Goal: Transaction & Acquisition: Purchase product/service

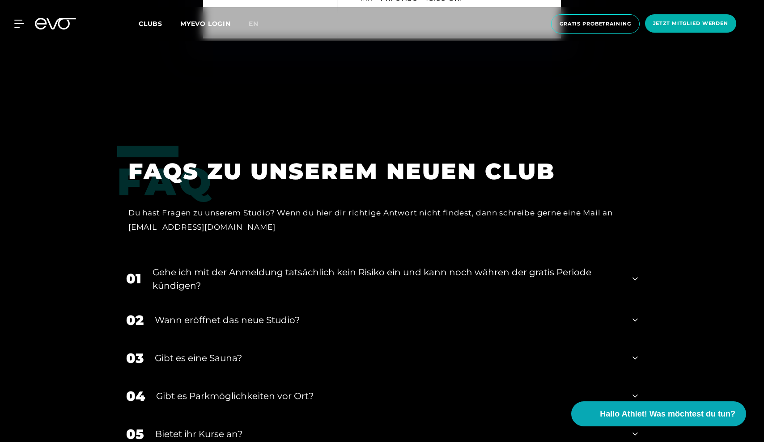
scroll to position [3689, 0]
click at [215, 358] on div "Gibt es eine Sauna?" at bounding box center [388, 357] width 466 height 13
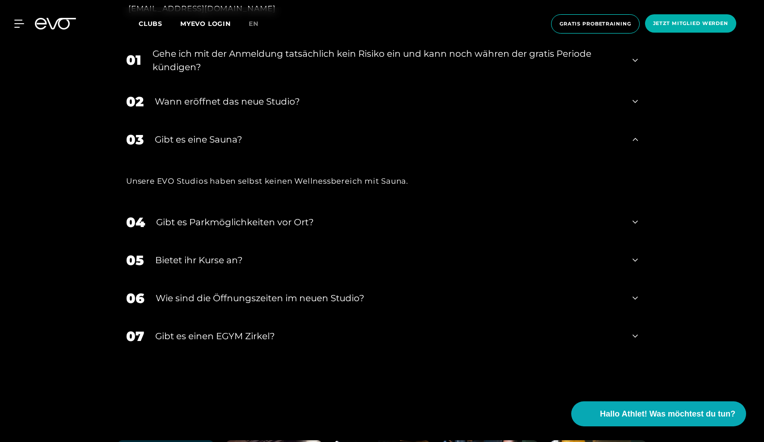
scroll to position [3917, 0]
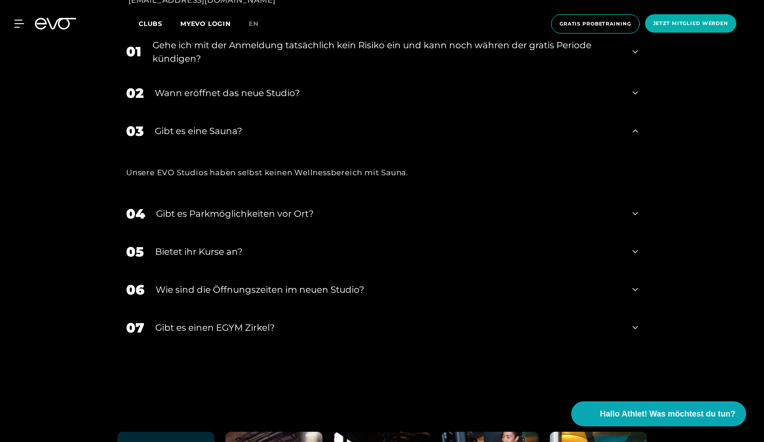
click at [209, 245] on div "Bietet ihr Kurse an?" at bounding box center [388, 251] width 466 height 13
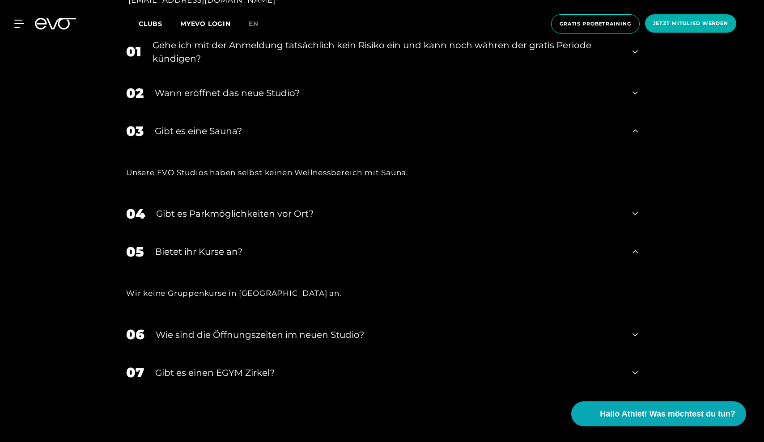
click at [188, 88] on div "Wann eröffnet das neue Studio?" at bounding box center [388, 92] width 466 height 13
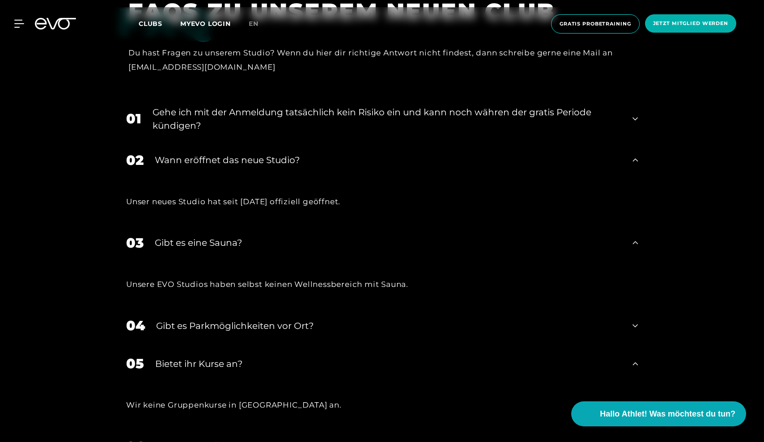
scroll to position [3850, 0]
click at [202, 112] on div "Gehe ich mit der Anmeldung tatsächlich kein Risiko ein und kann noch währen der…" at bounding box center [386, 118] width 468 height 27
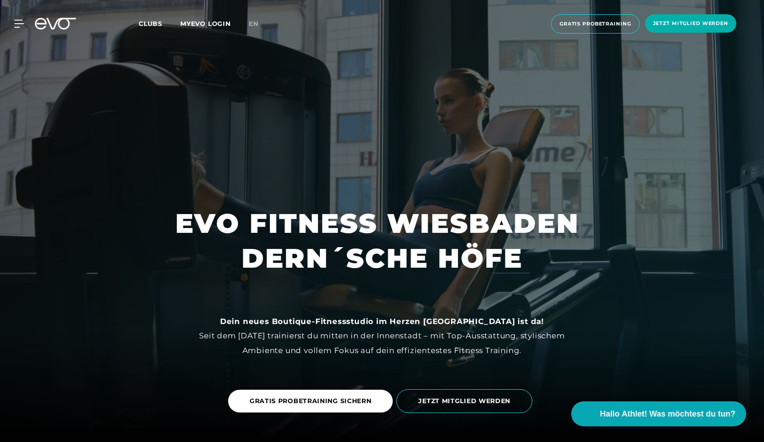
scroll to position [0, 0]
click at [21, 21] on icon at bounding box center [20, 24] width 13 height 8
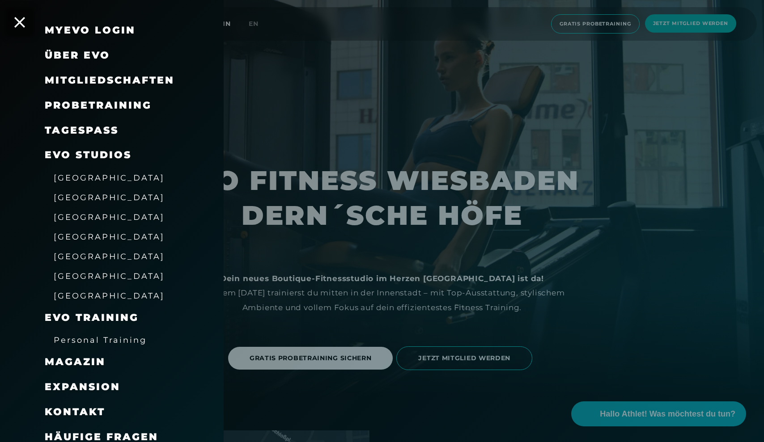
scroll to position [47, 0]
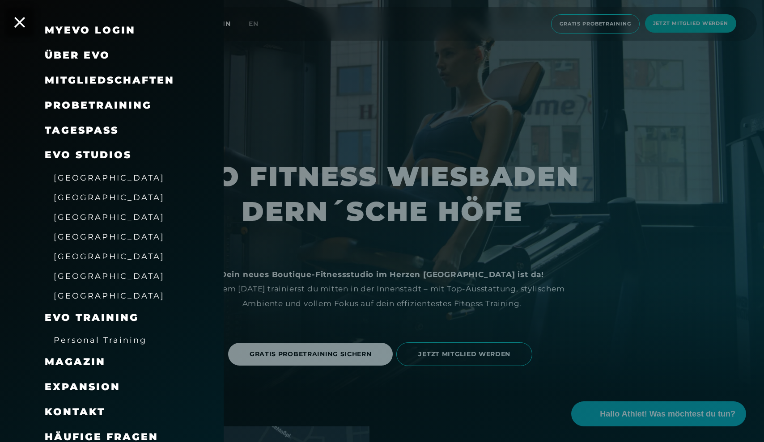
click at [83, 271] on span "[GEOGRAPHIC_DATA]" at bounding box center [109, 275] width 111 height 9
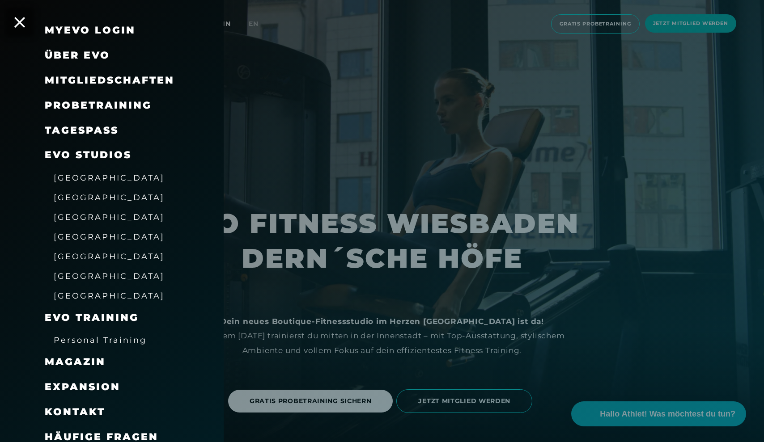
click at [138, 431] on span "Häufige Fragen" at bounding box center [102, 437] width 114 height 12
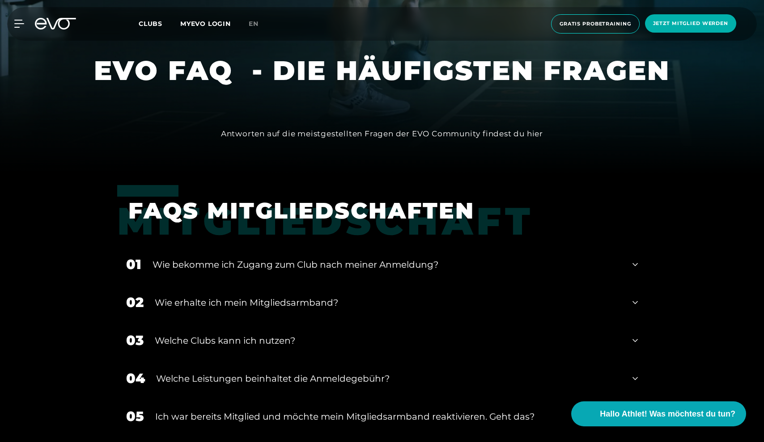
scroll to position [353, 0]
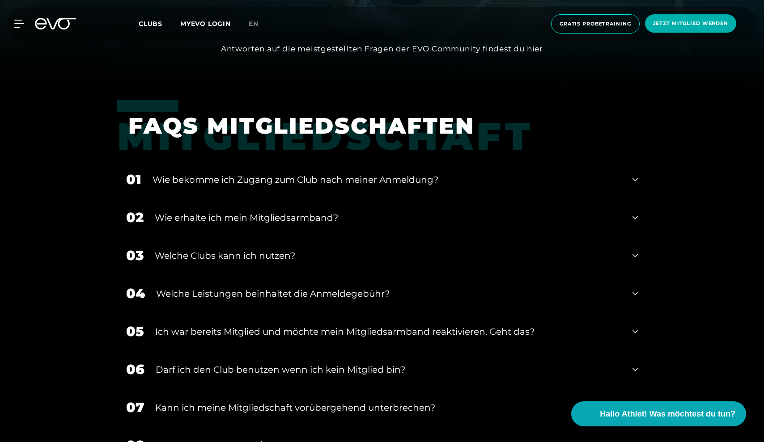
click at [275, 294] on div "Welche Leistungen beinhaltet die Anmeldegebühr?" at bounding box center [388, 293] width 465 height 13
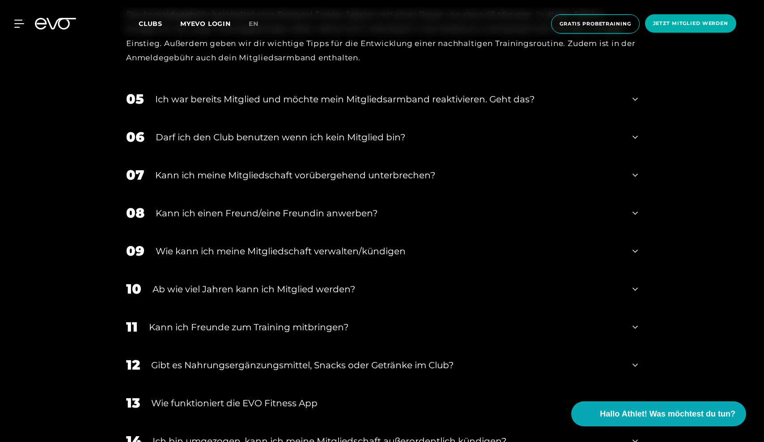
scroll to position [778, 0]
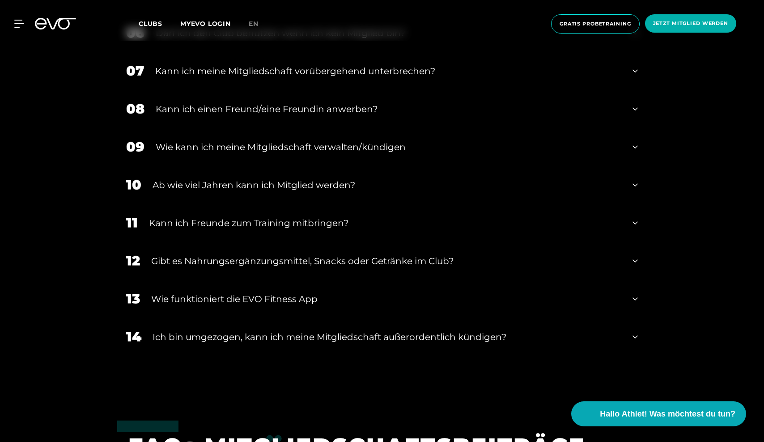
click at [291, 107] on div "Kann ich einen Freund/eine Freundin anwerben?" at bounding box center [388, 108] width 465 height 13
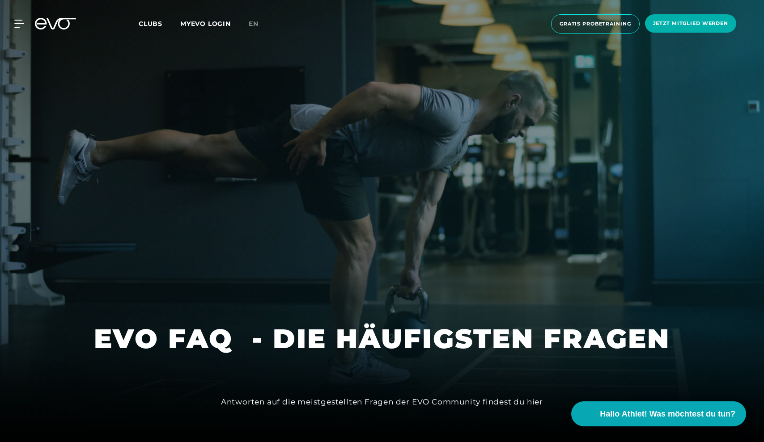
scroll to position [0, 0]
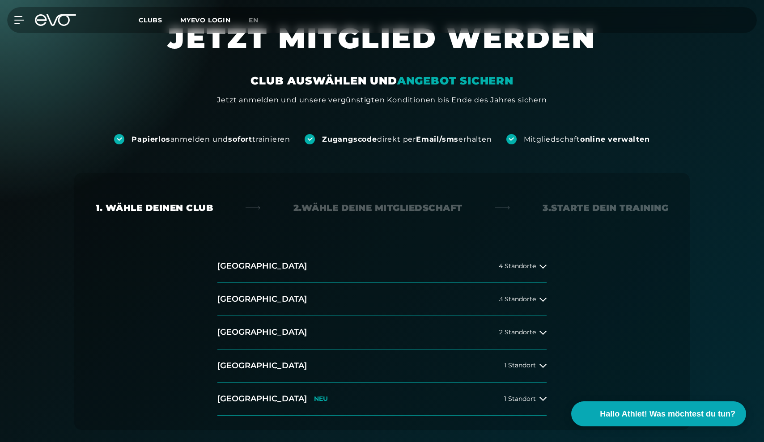
scroll to position [84, 0]
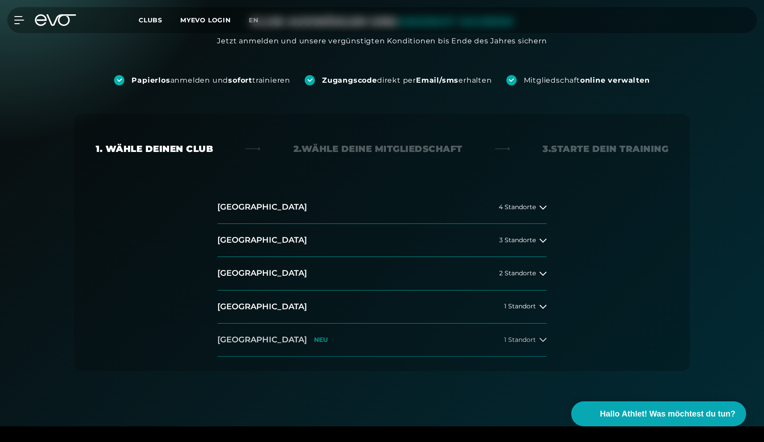
click at [515, 341] on span "1 Standort" at bounding box center [520, 340] width 32 height 7
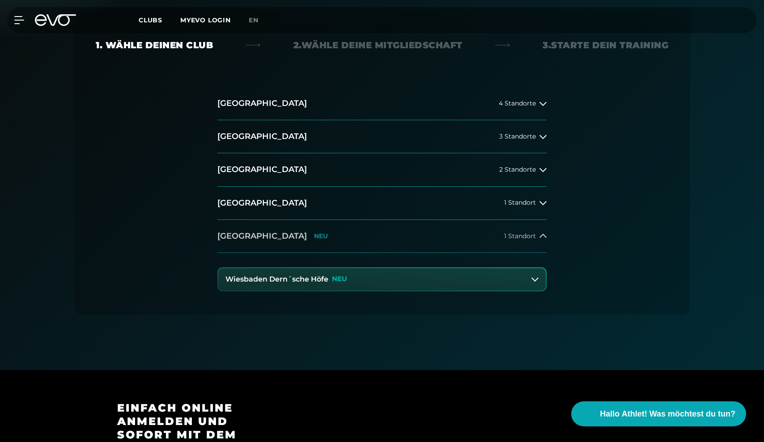
scroll to position [212, 0]
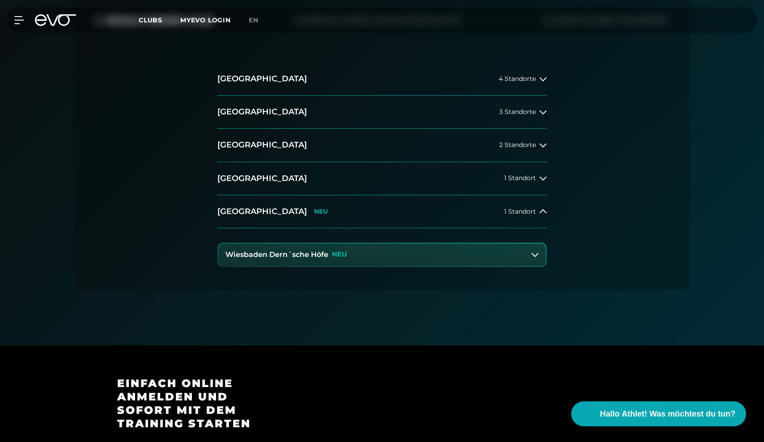
click at [308, 254] on h3 "Wiesbaden Dern´sche Höfe" at bounding box center [276, 255] width 103 height 8
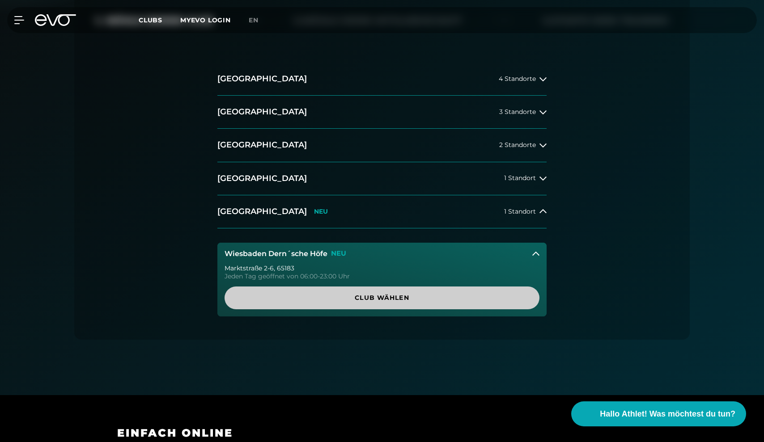
click at [362, 300] on span "Club wählen" at bounding box center [382, 297] width 272 height 9
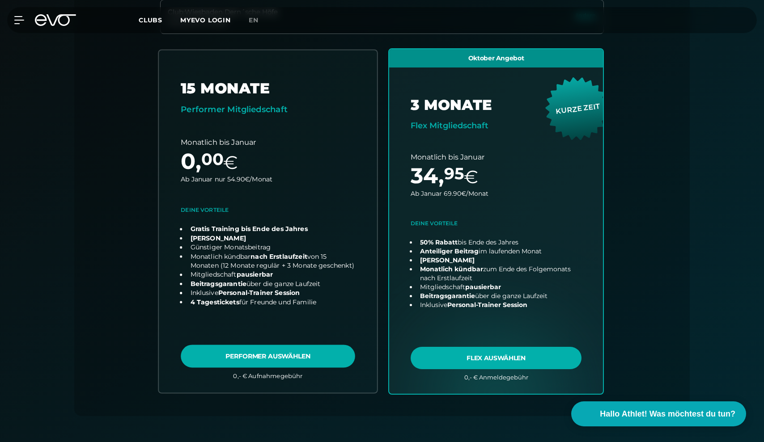
scroll to position [274, 0]
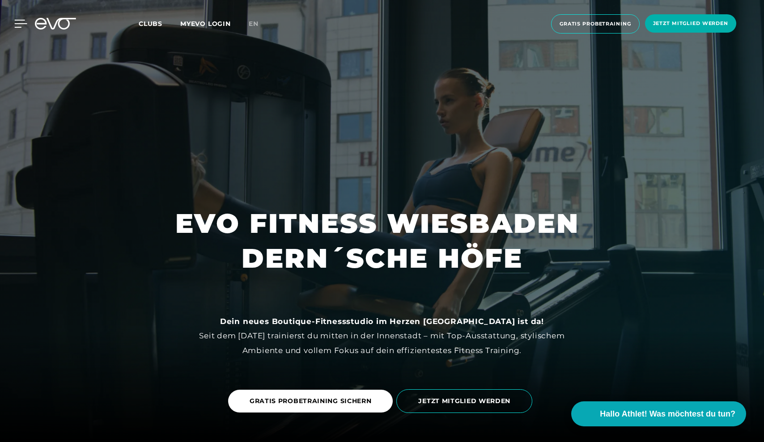
click at [17, 22] on icon at bounding box center [20, 24] width 13 height 8
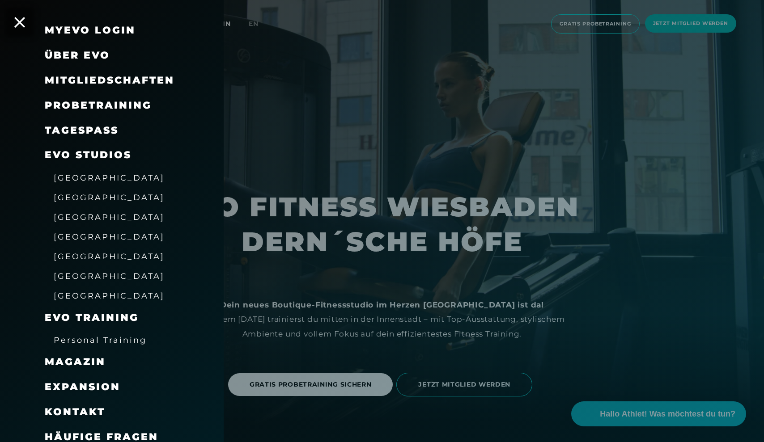
scroll to position [18, 0]
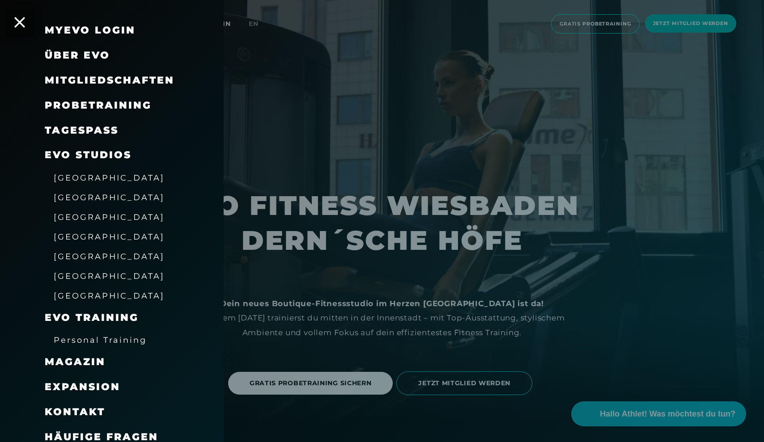
click at [85, 271] on span "[GEOGRAPHIC_DATA]" at bounding box center [109, 275] width 111 height 9
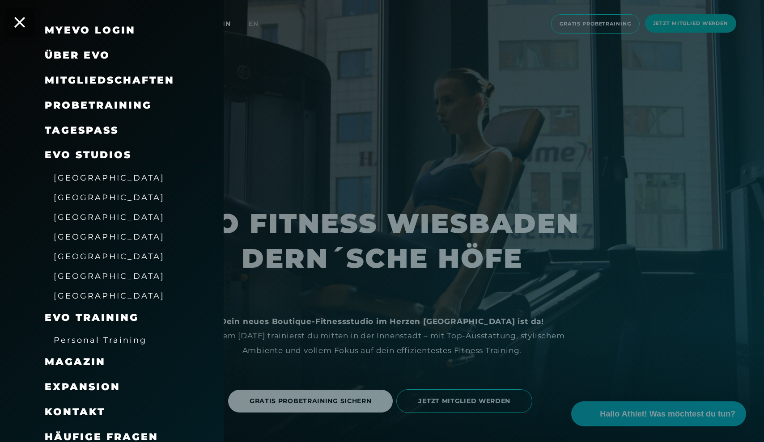
click at [101, 124] on link "TAGESPASS" at bounding box center [82, 130] width 74 height 12
click at [20, 18] on icon at bounding box center [20, 23] width 12 height 12
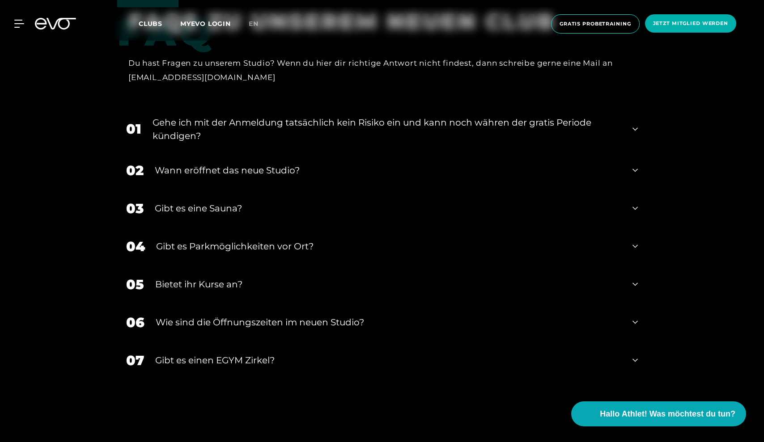
scroll to position [3854, 0]
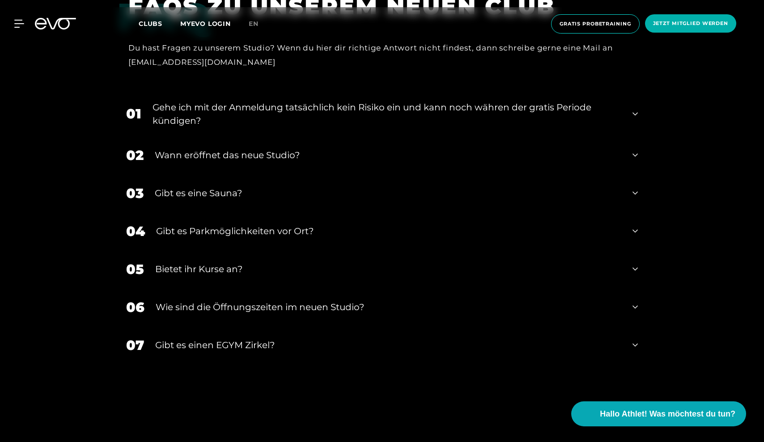
click at [228, 190] on div "Gibt es eine Sauna?" at bounding box center [388, 192] width 466 height 13
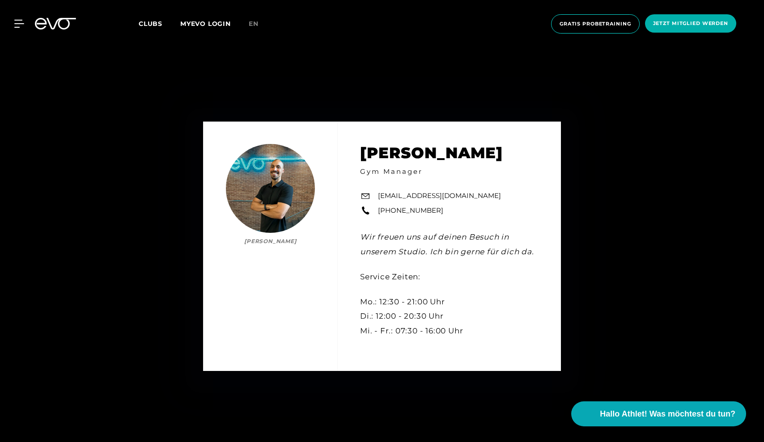
scroll to position [3235, 0]
